Goal: Task Accomplishment & Management: Use online tool/utility

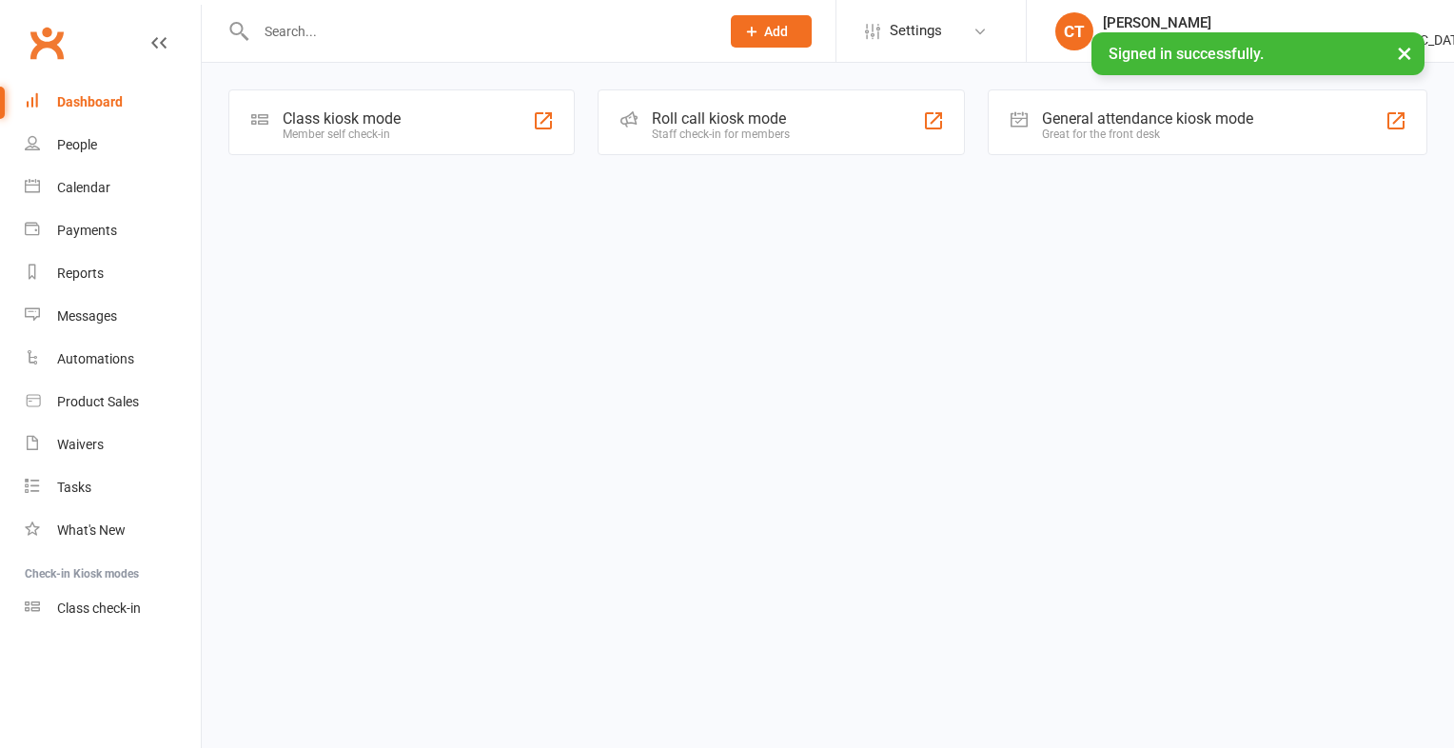
click at [293, 120] on div "Class kiosk mode" at bounding box center [342, 118] width 118 height 18
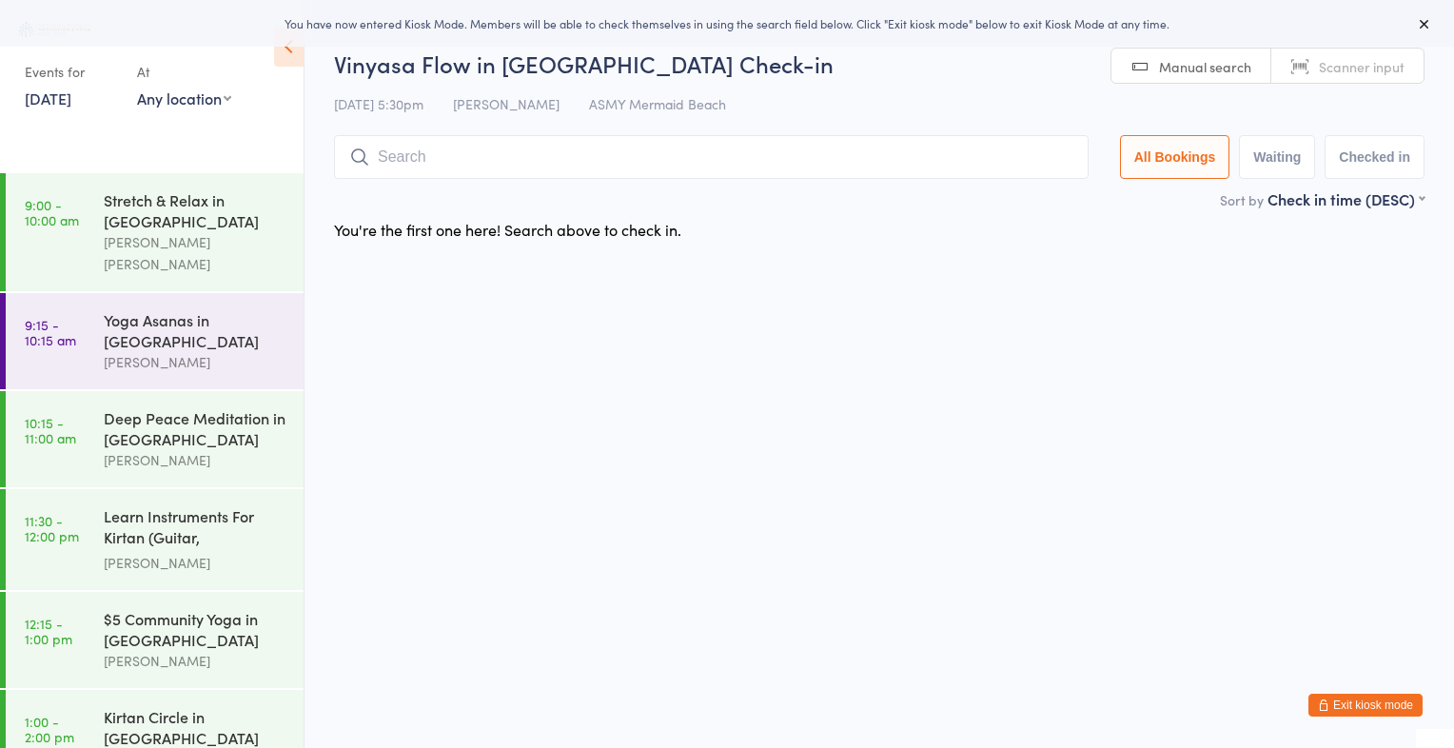
click at [1391, 63] on span "Scanner input" at bounding box center [1362, 66] width 86 height 19
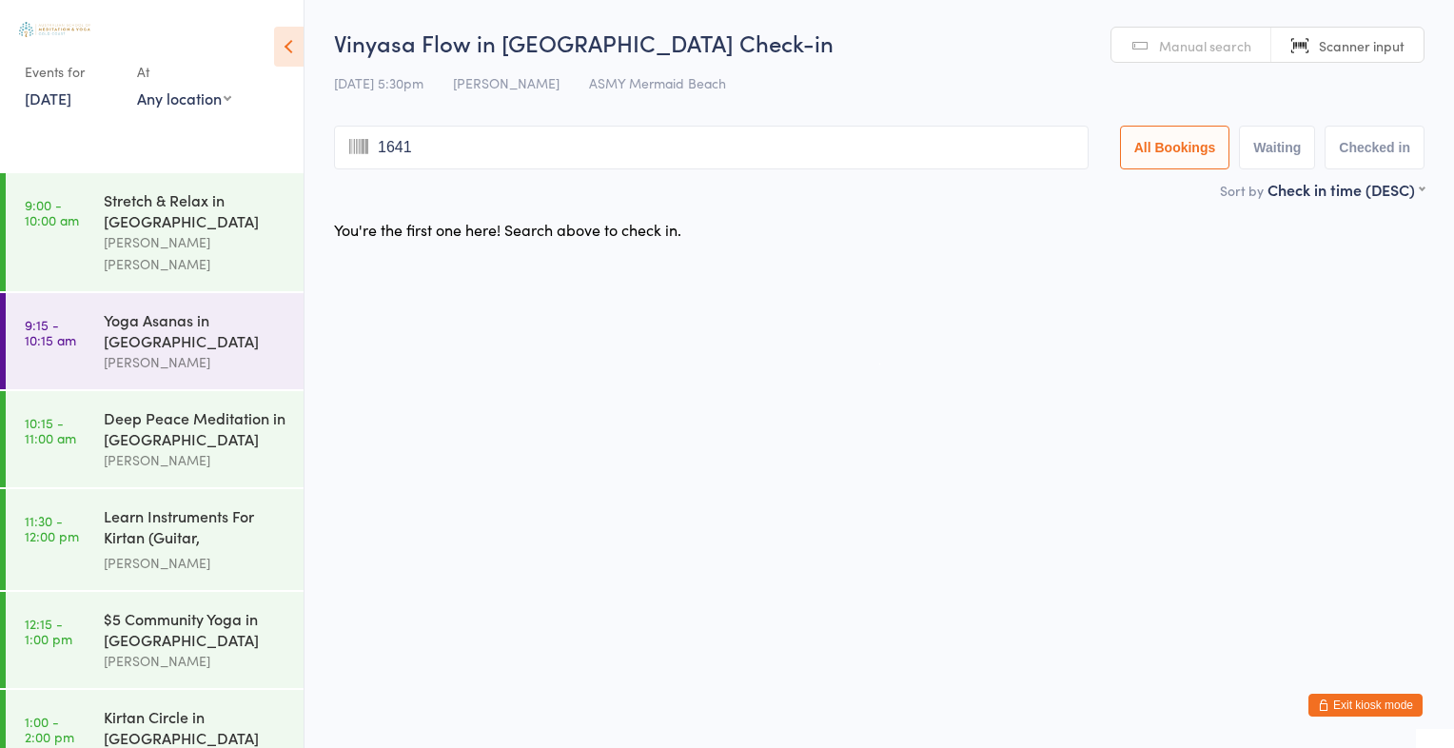
type input "1641"
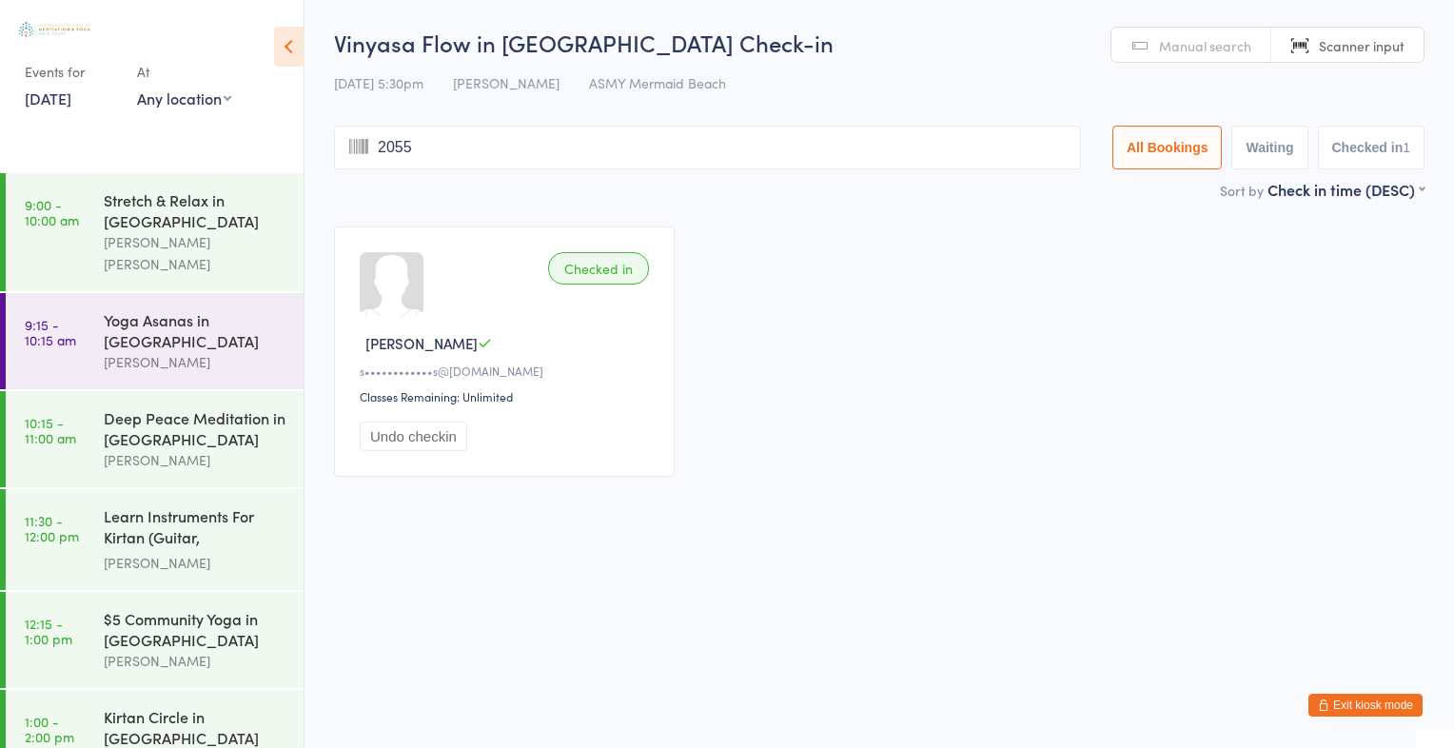
type input "2055"
